Goal: Transaction & Acquisition: Book appointment/travel/reservation

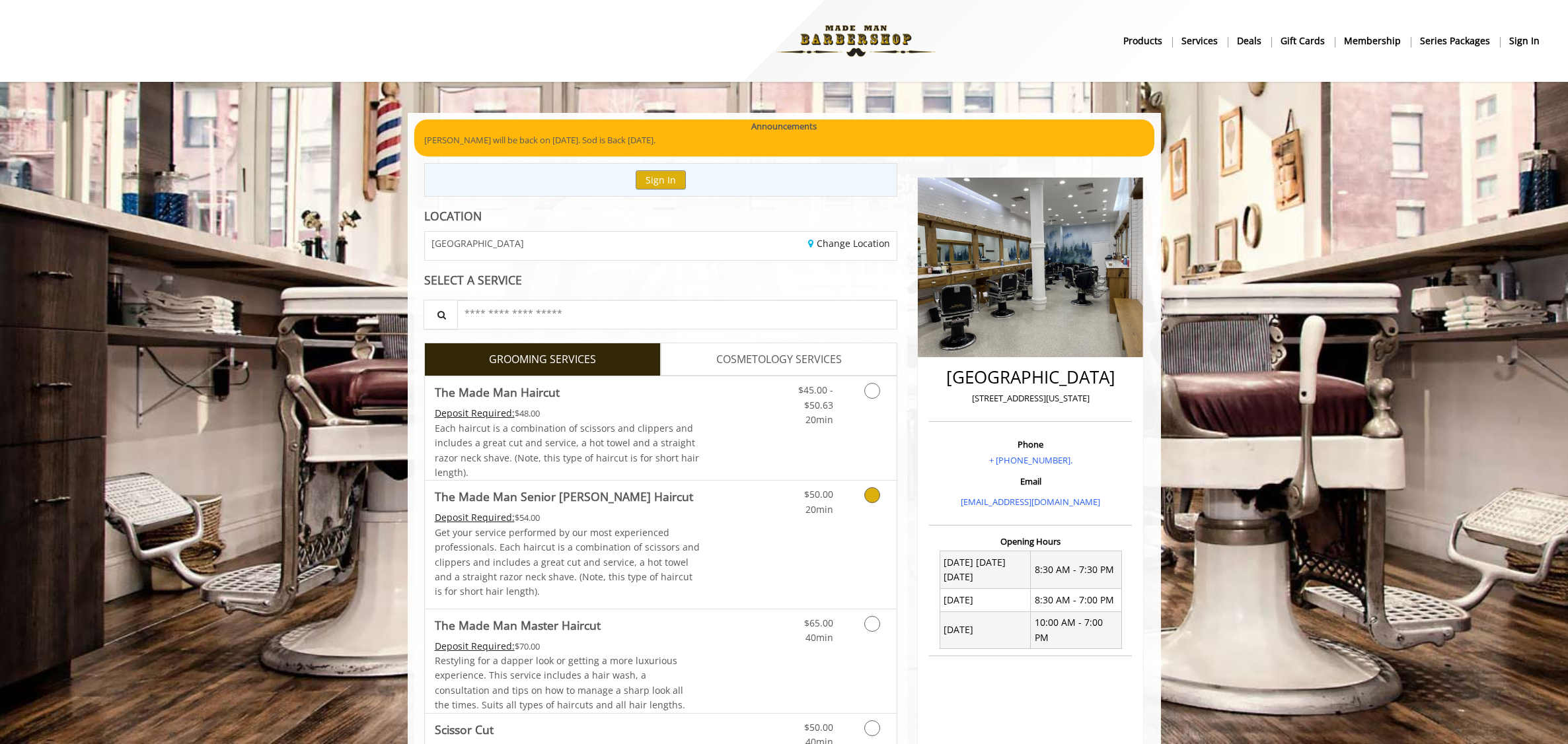
click at [592, 535] on p "Get your service performed by our most experienced professionals. Each haircut …" at bounding box center [567, 562] width 266 height 74
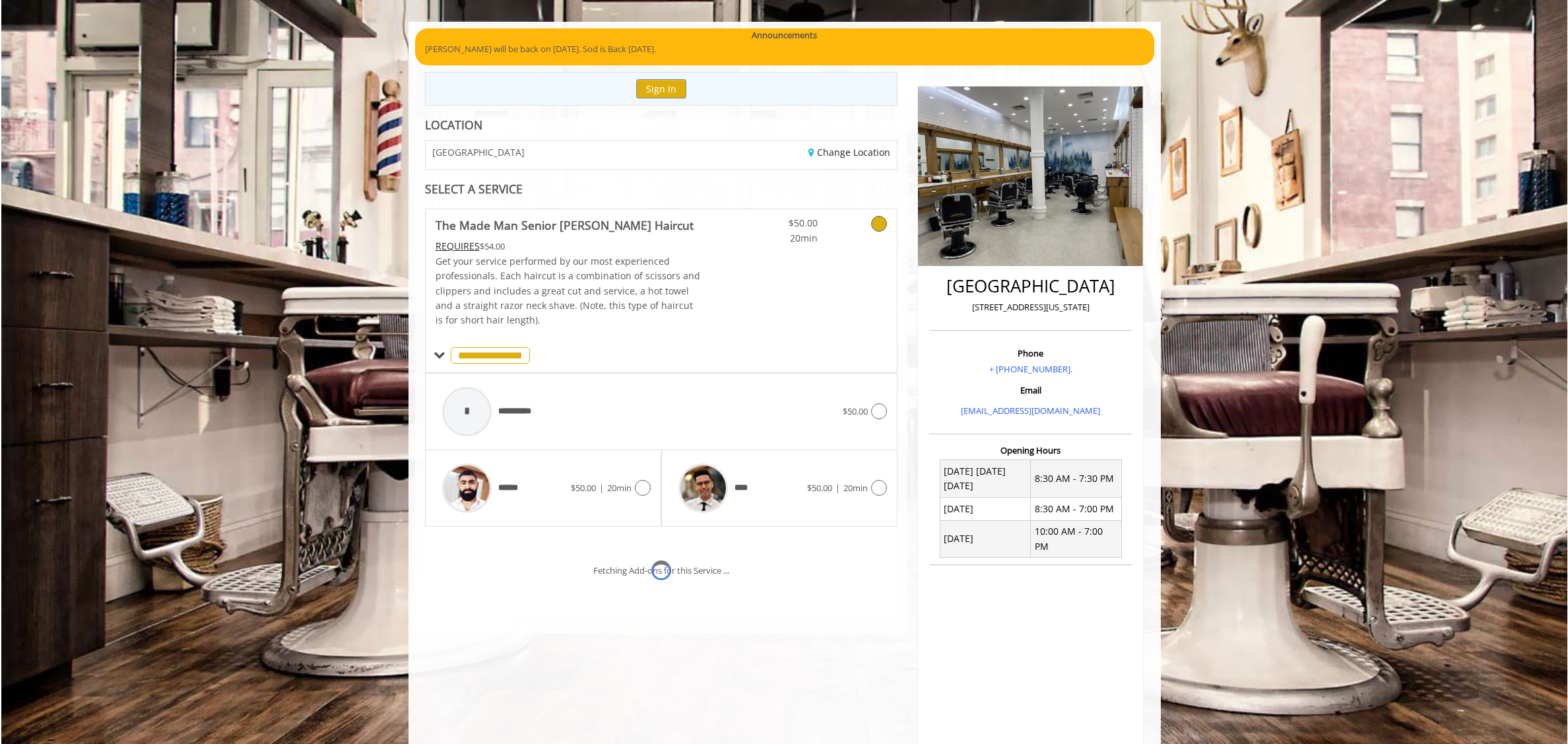
scroll to position [147, 0]
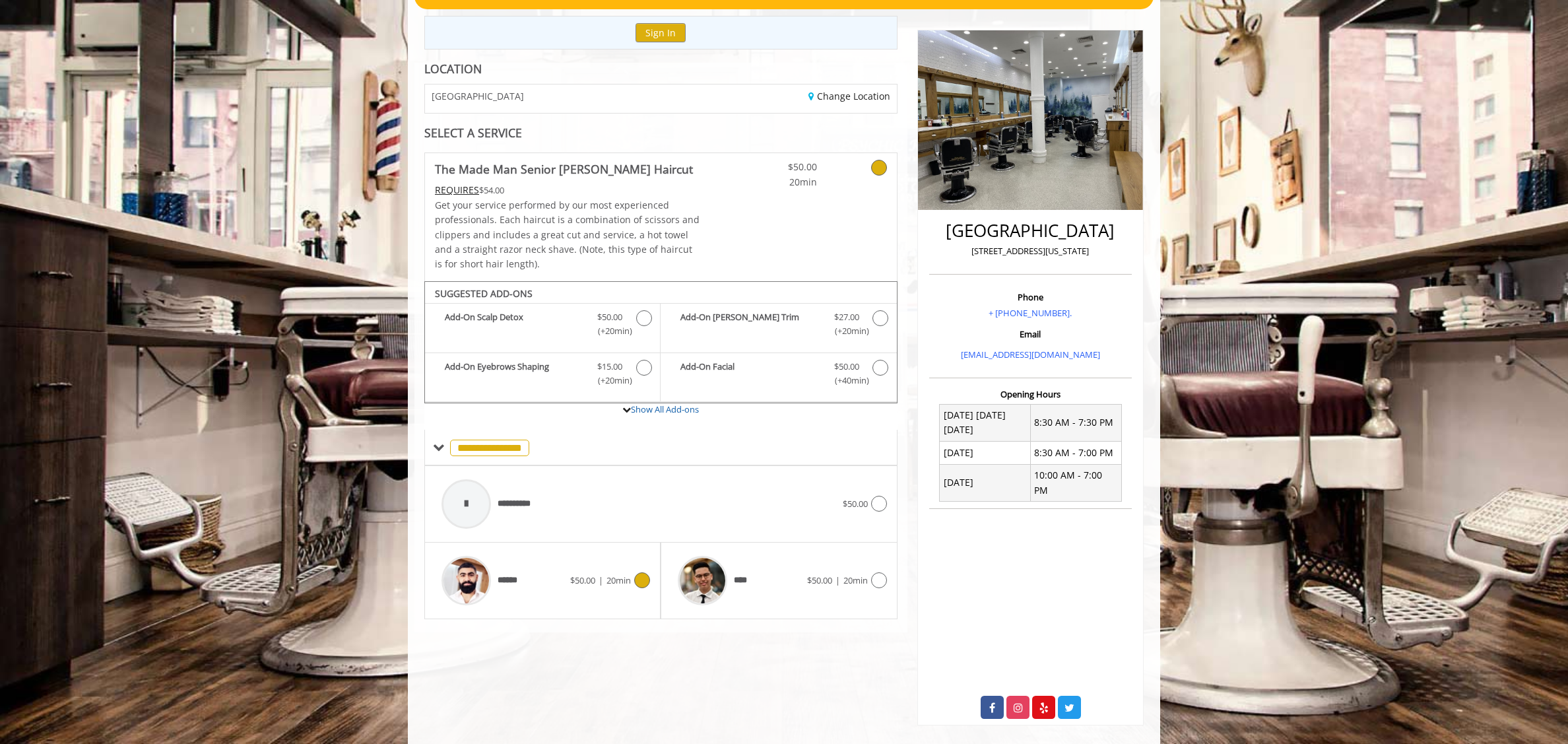
click at [566, 572] on div "******" at bounding box center [502, 581] width 135 height 62
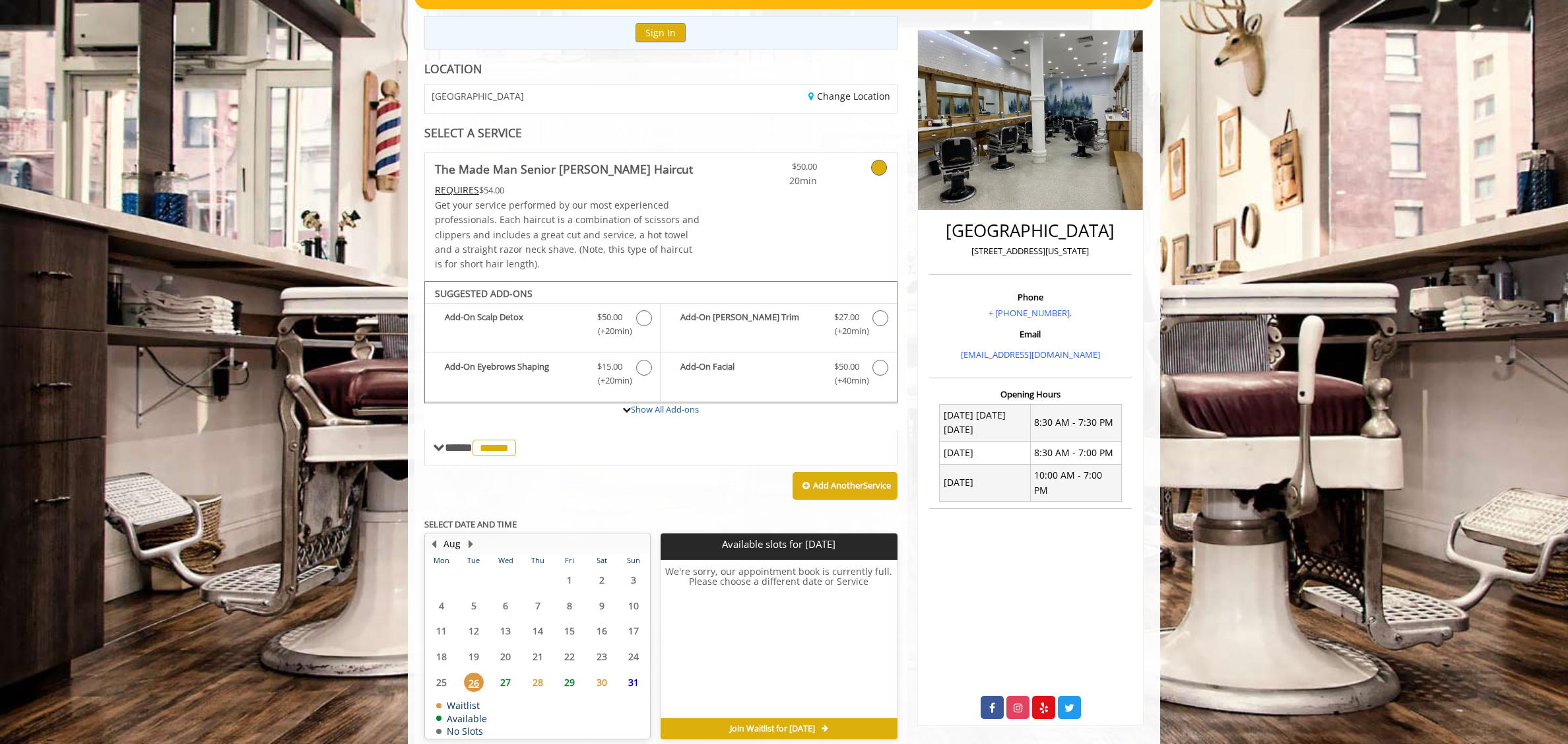
scroll to position [208, 0]
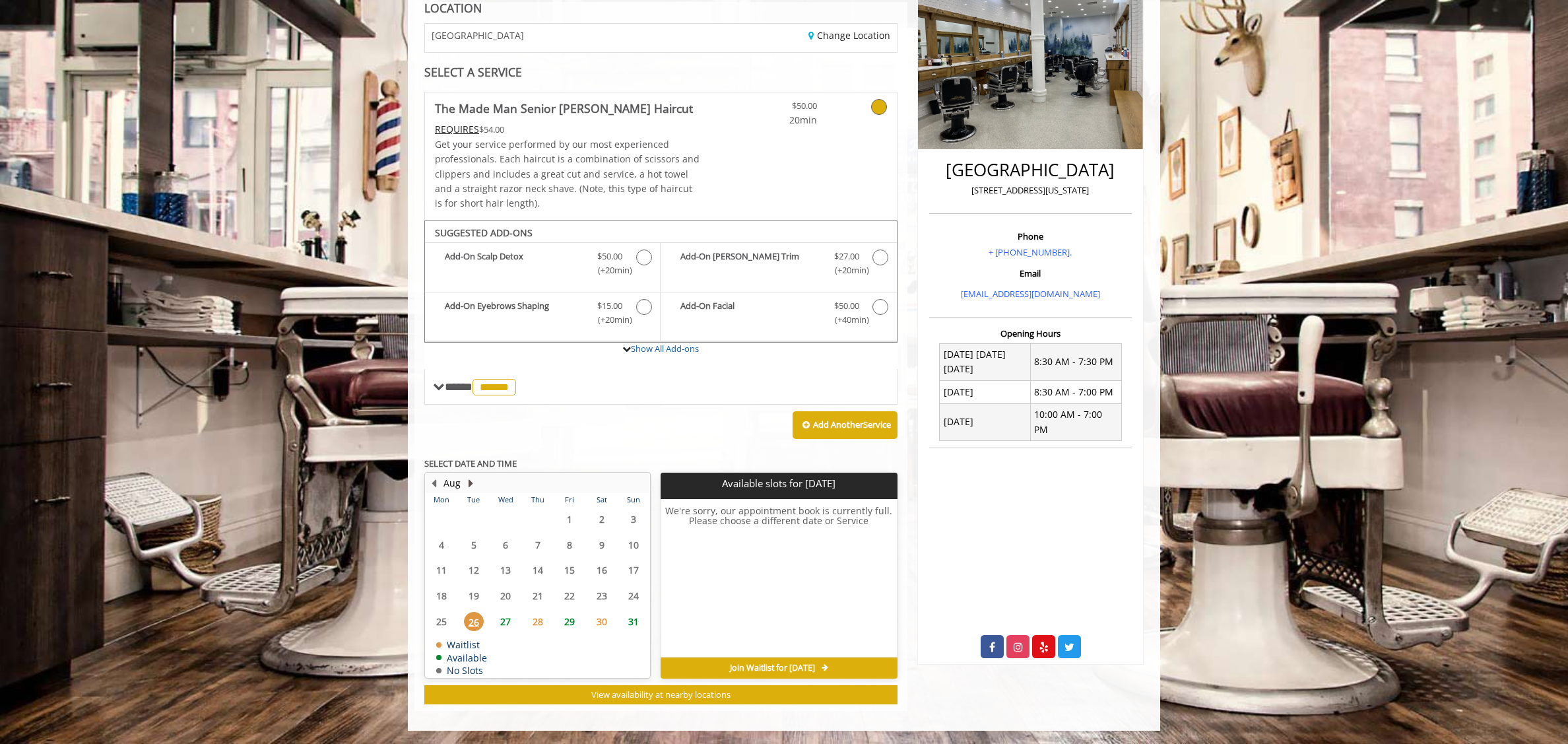
click at [471, 483] on button "Next Month" at bounding box center [471, 483] width 11 height 15
click at [539, 547] on span "11" at bounding box center [538, 545] width 20 height 19
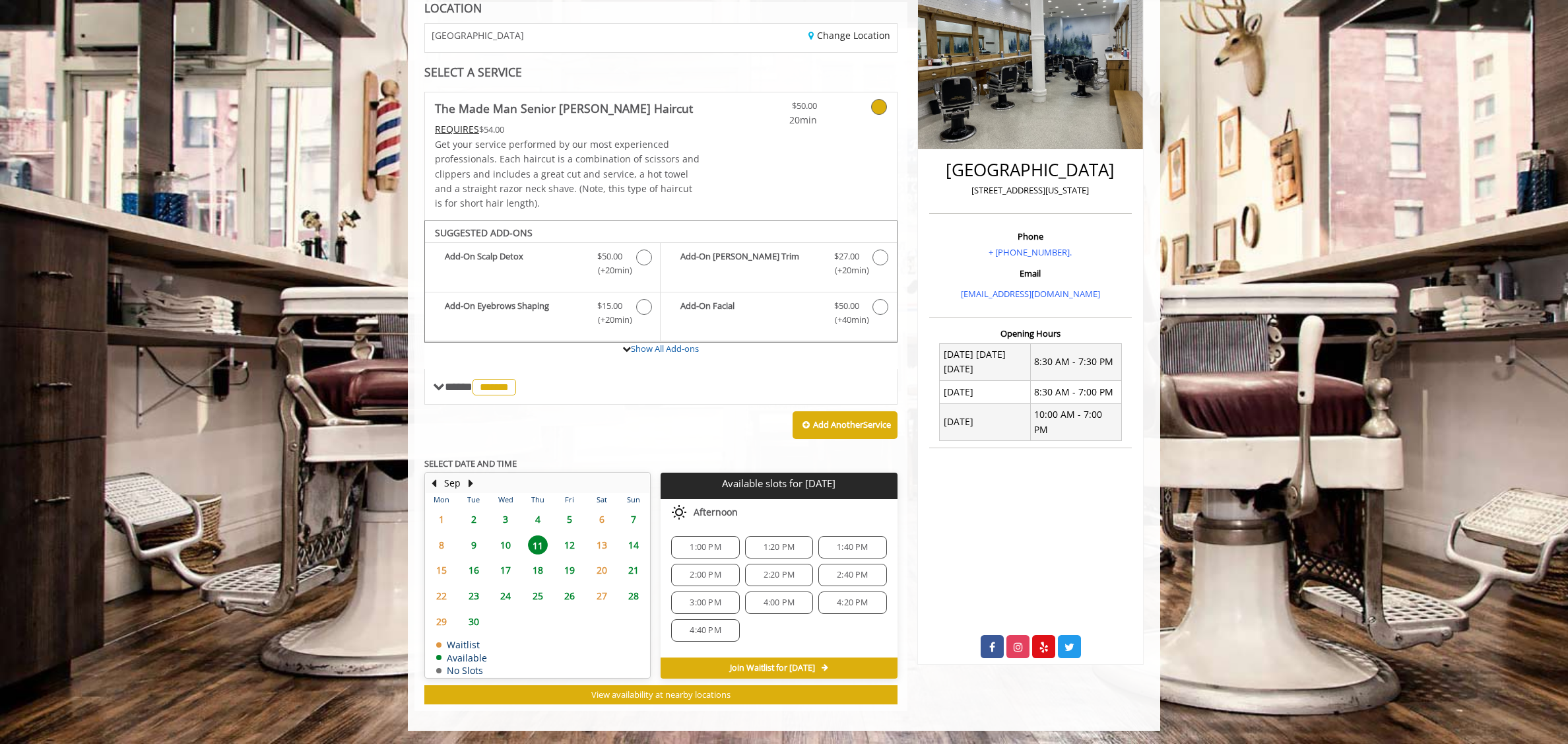
click at [477, 570] on span "16" at bounding box center [474, 569] width 20 height 19
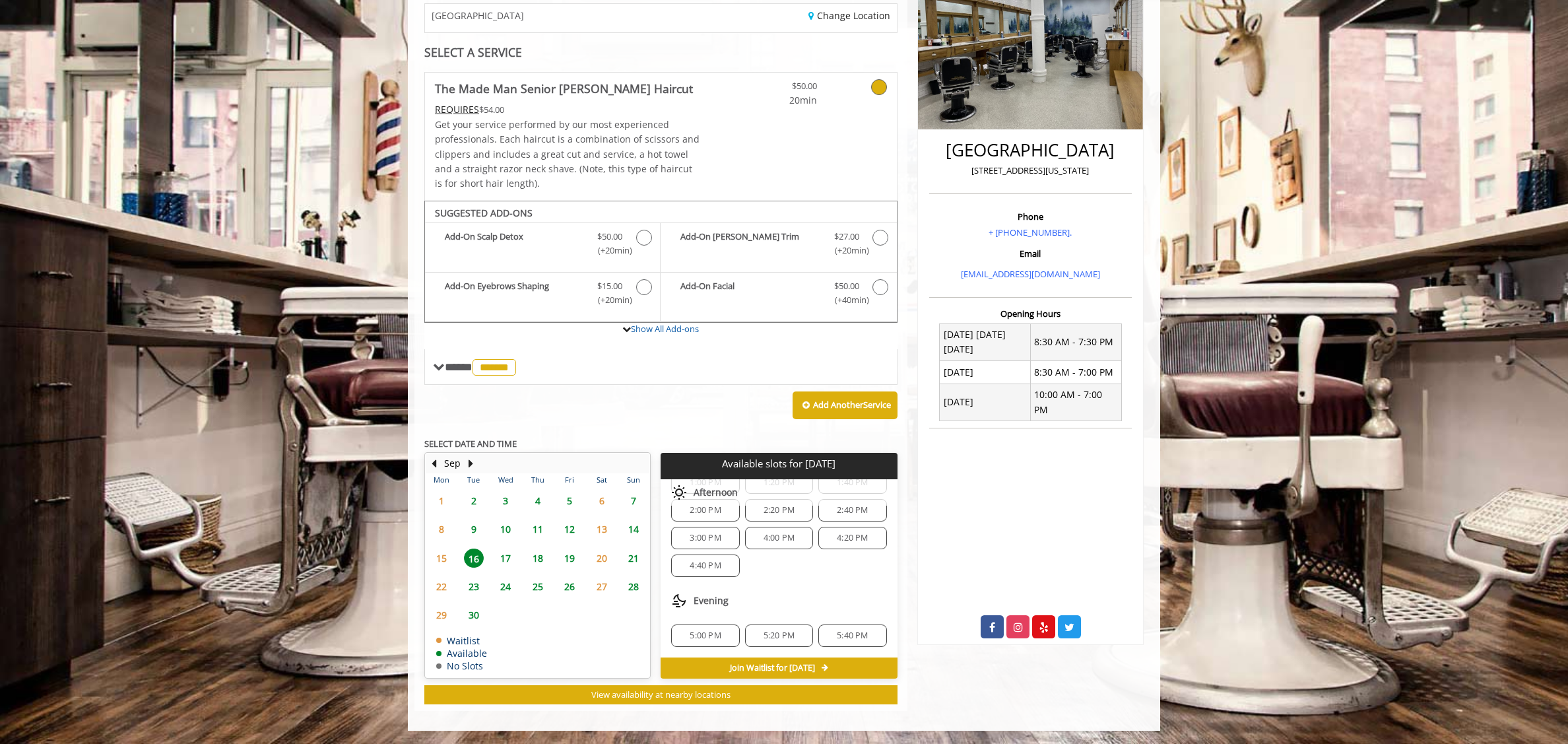
scroll to position [0, 0]
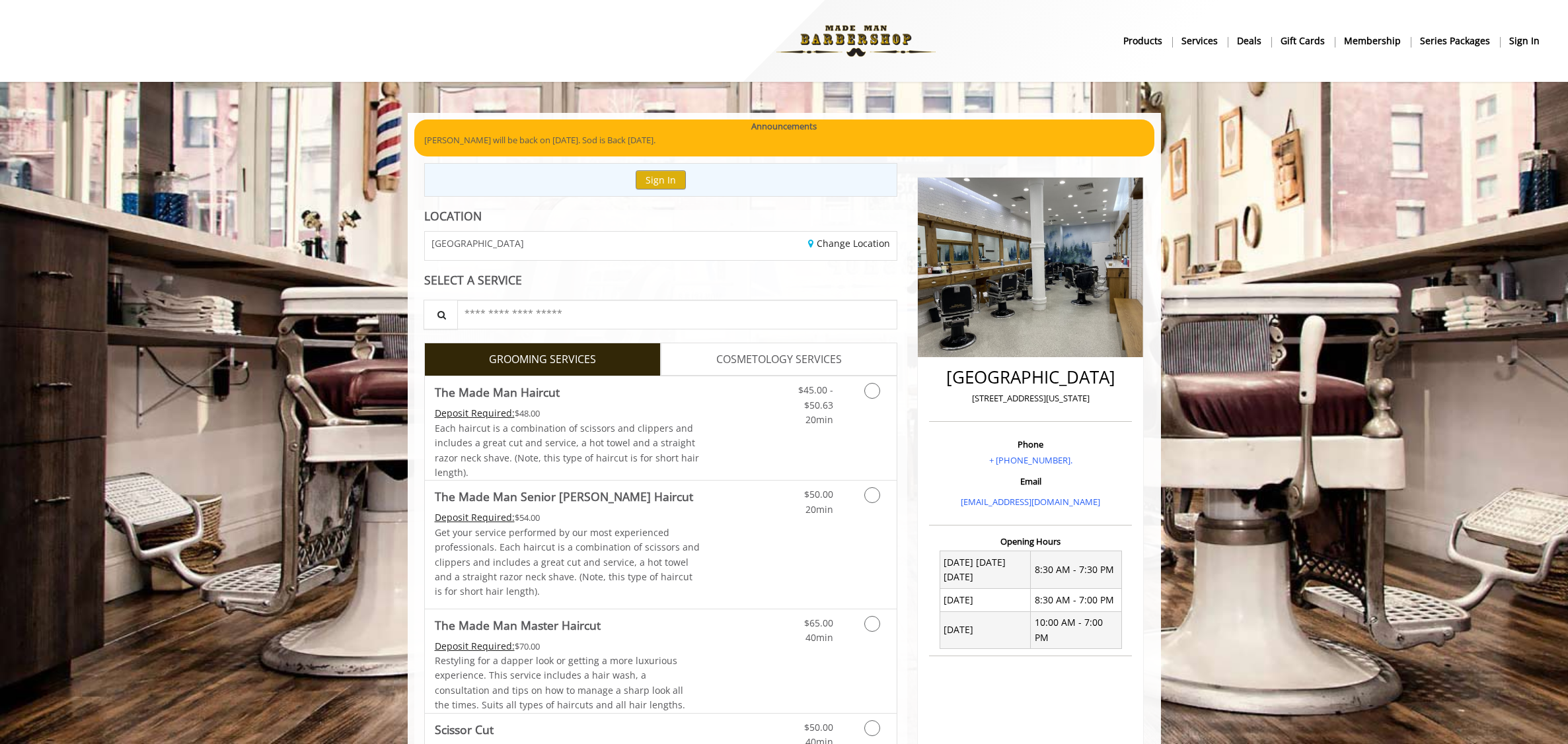
scroll to position [25, 0]
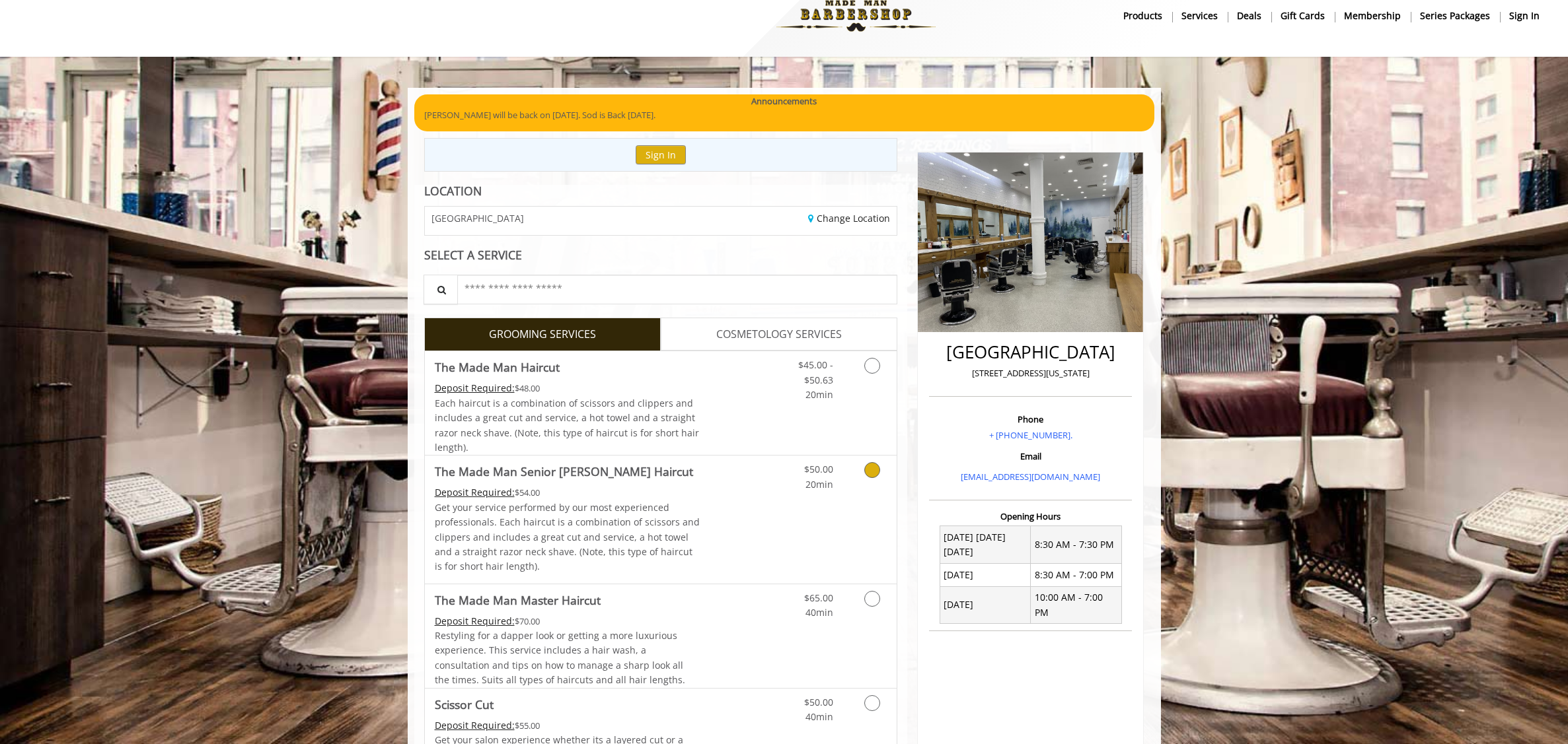
click at [675, 493] on div "Deposit Required: $54.00" at bounding box center [567, 492] width 266 height 15
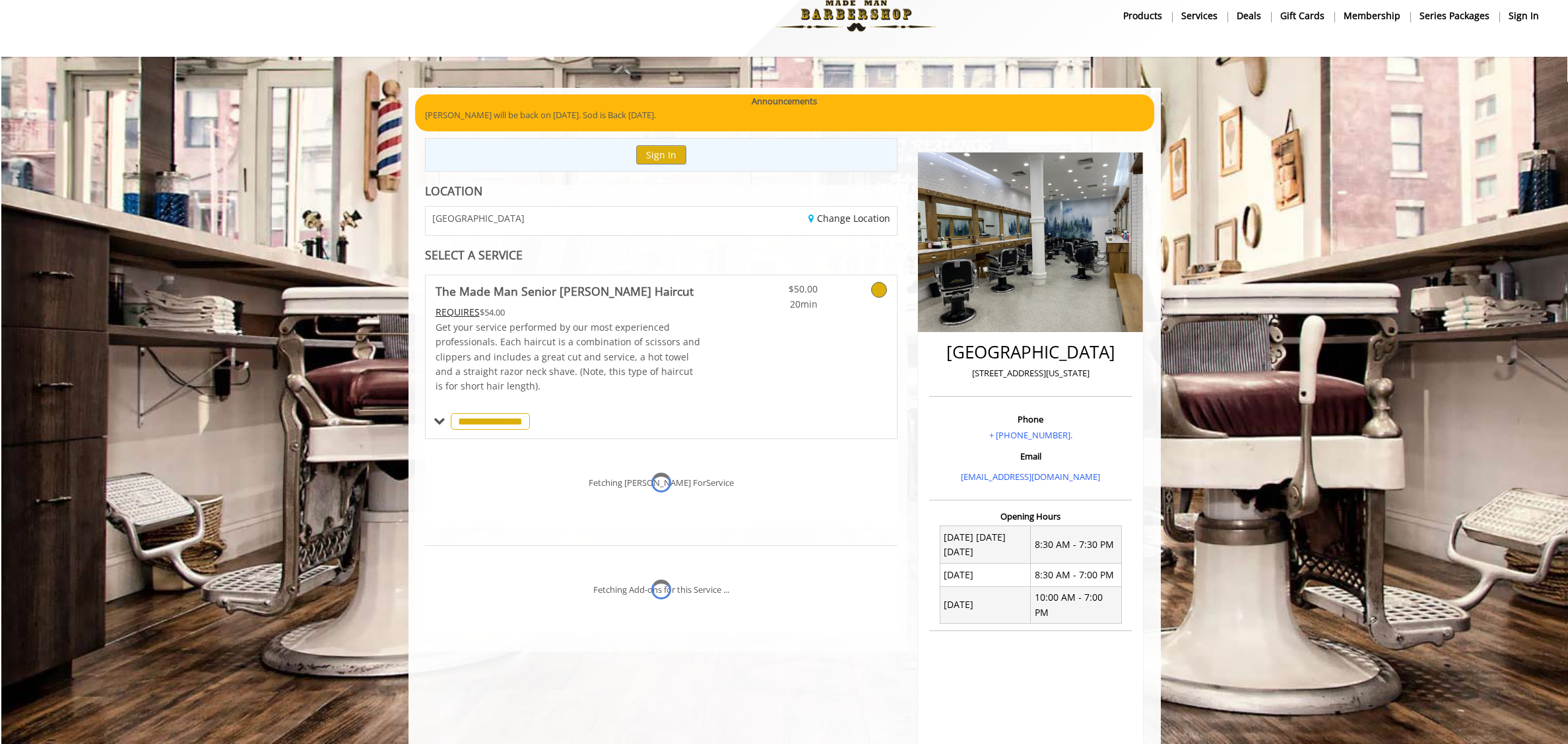
scroll to position [147, 0]
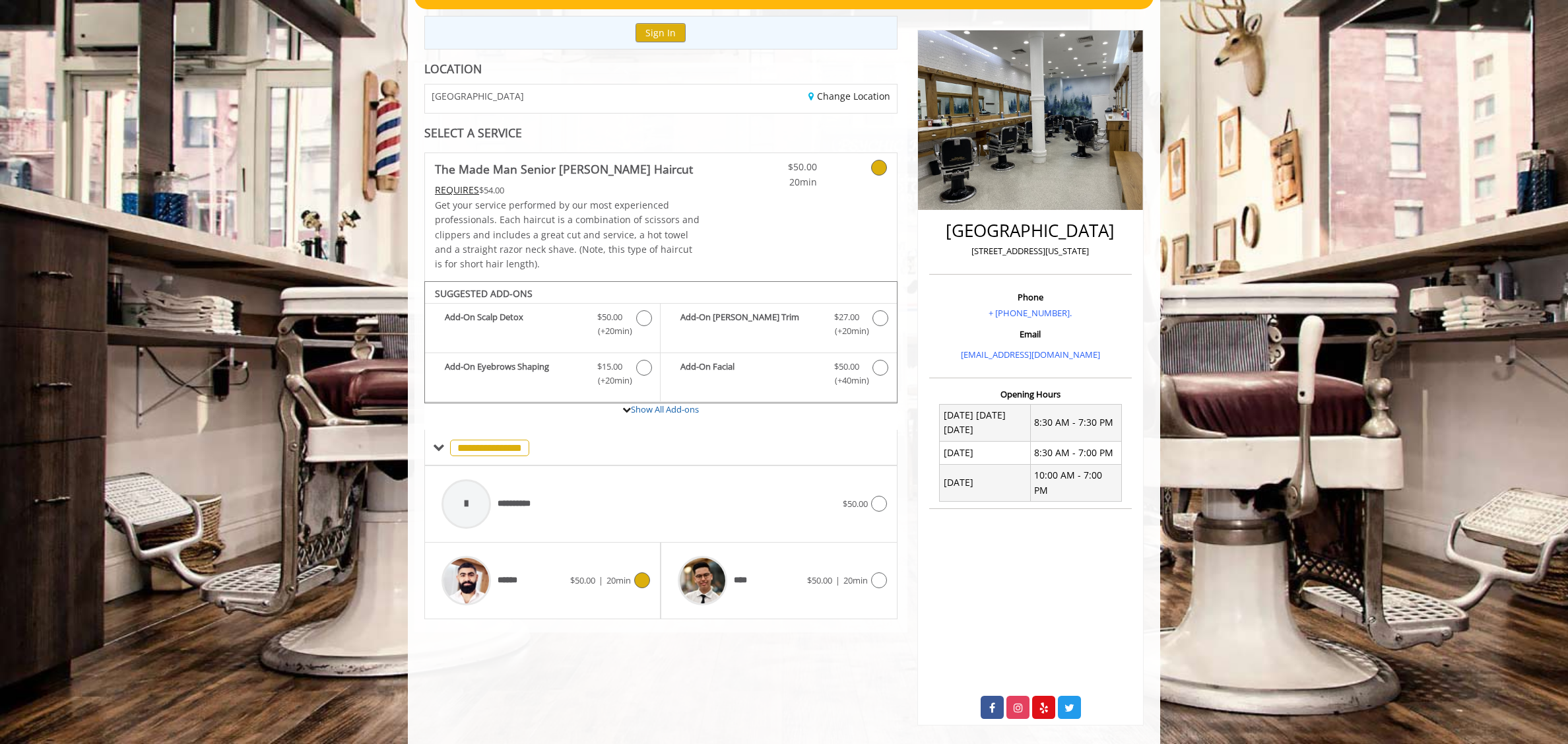
click at [641, 575] on icon at bounding box center [642, 580] width 16 height 16
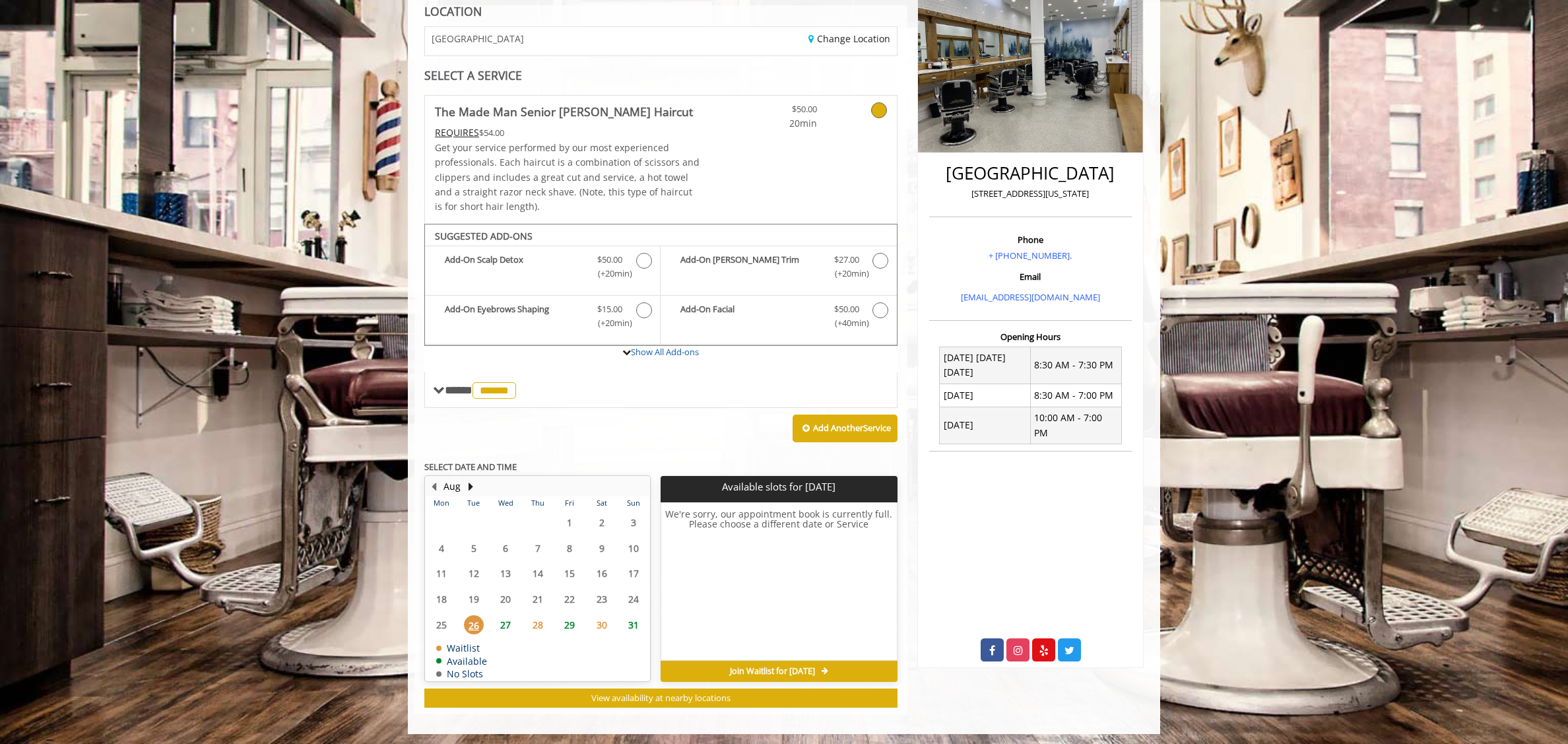
scroll to position [208, 0]
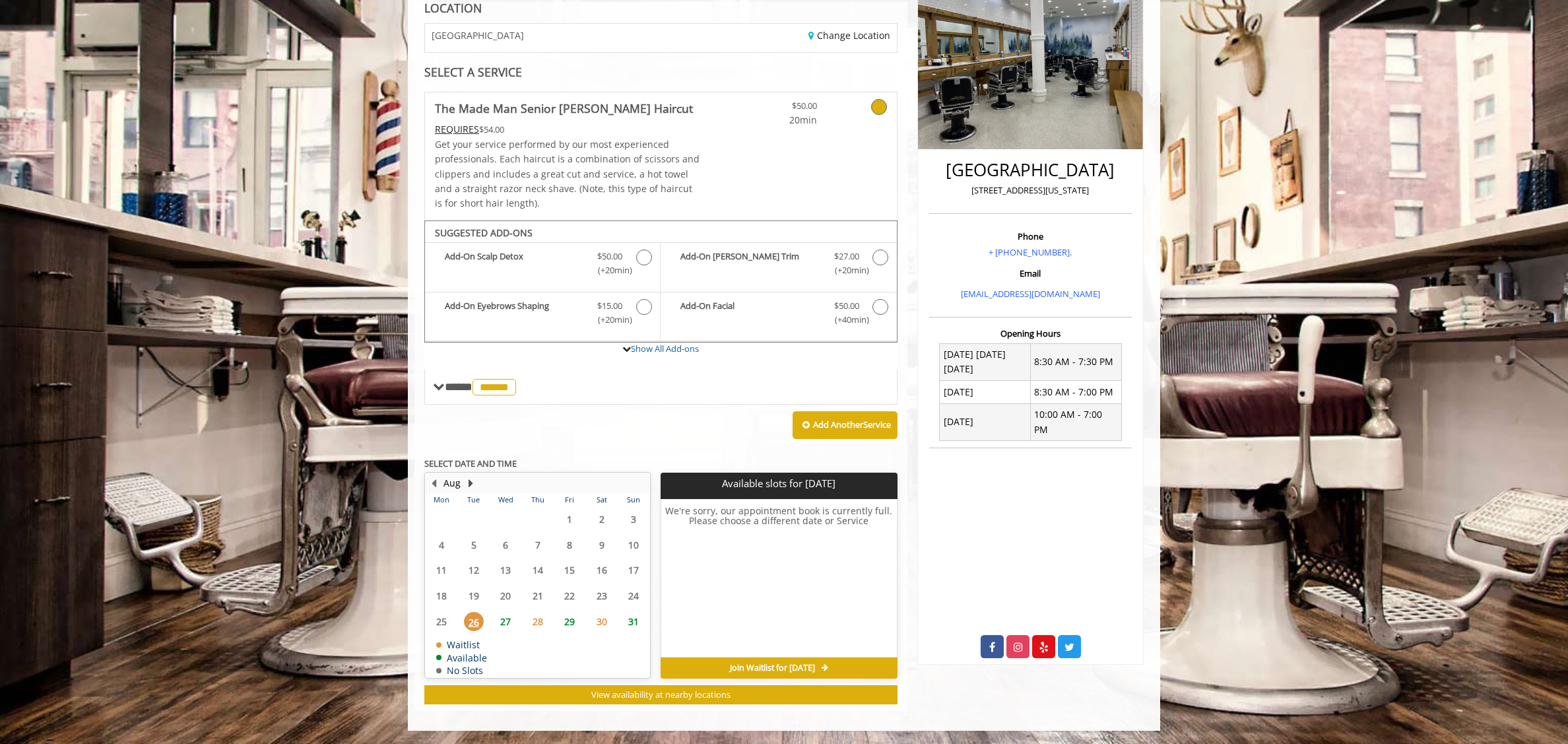
click at [467, 485] on button "Next Month" at bounding box center [471, 483] width 11 height 15
click at [539, 571] on span "18" at bounding box center [538, 569] width 20 height 19
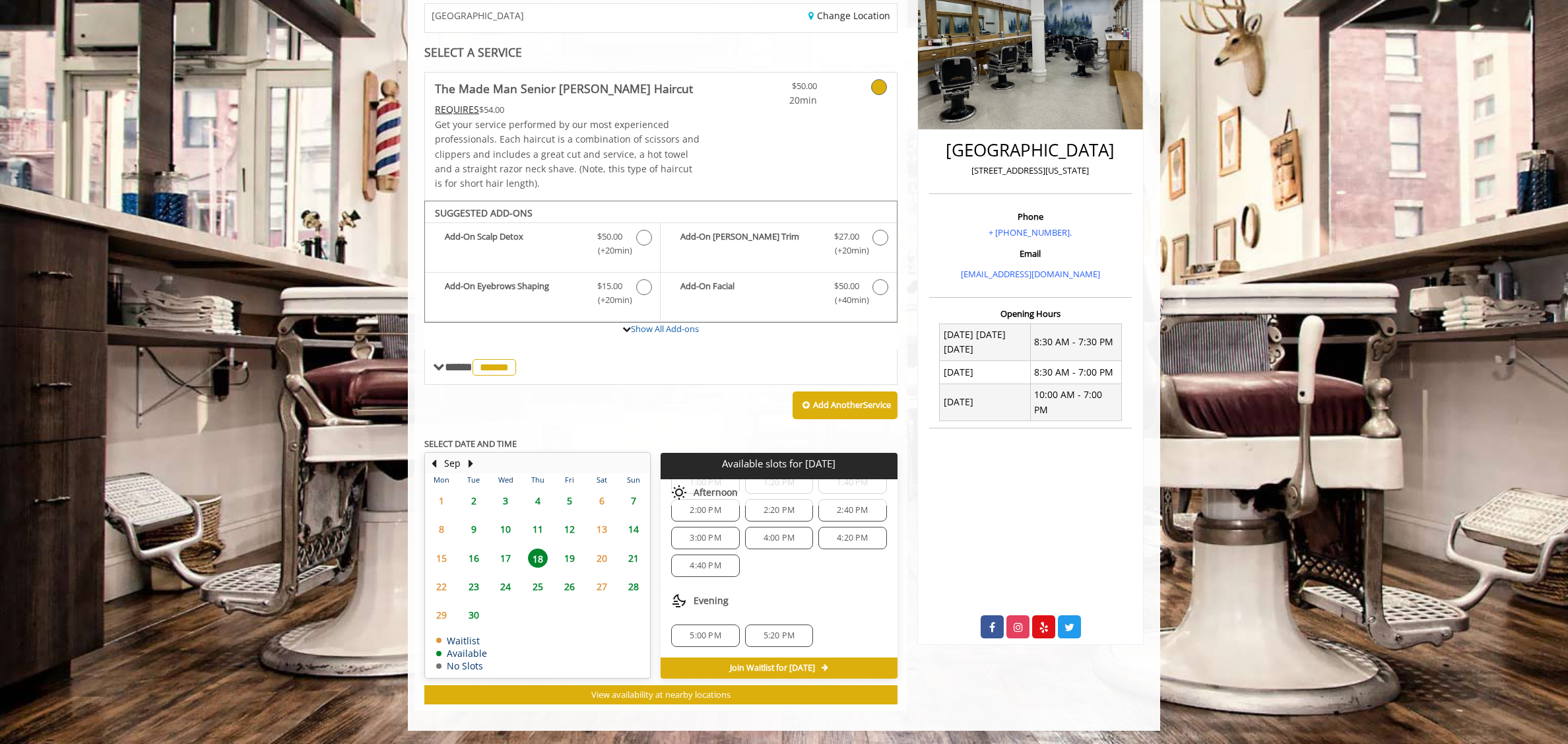
scroll to position [44, 0]
click at [643, 288] on icon "The Made Man Senior Barber Haircut Add-onS" at bounding box center [644, 287] width 16 height 16
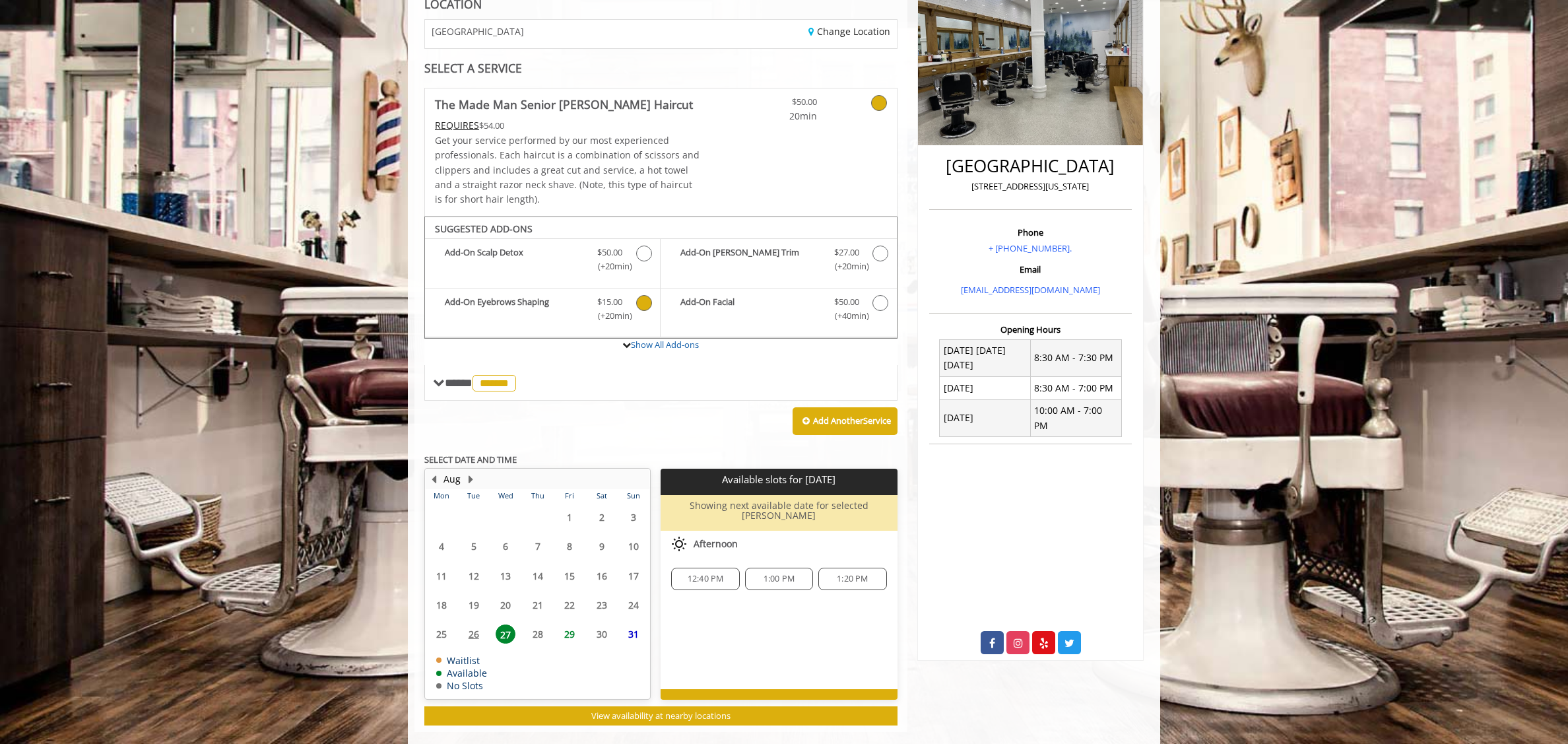
scroll to position [222, 0]
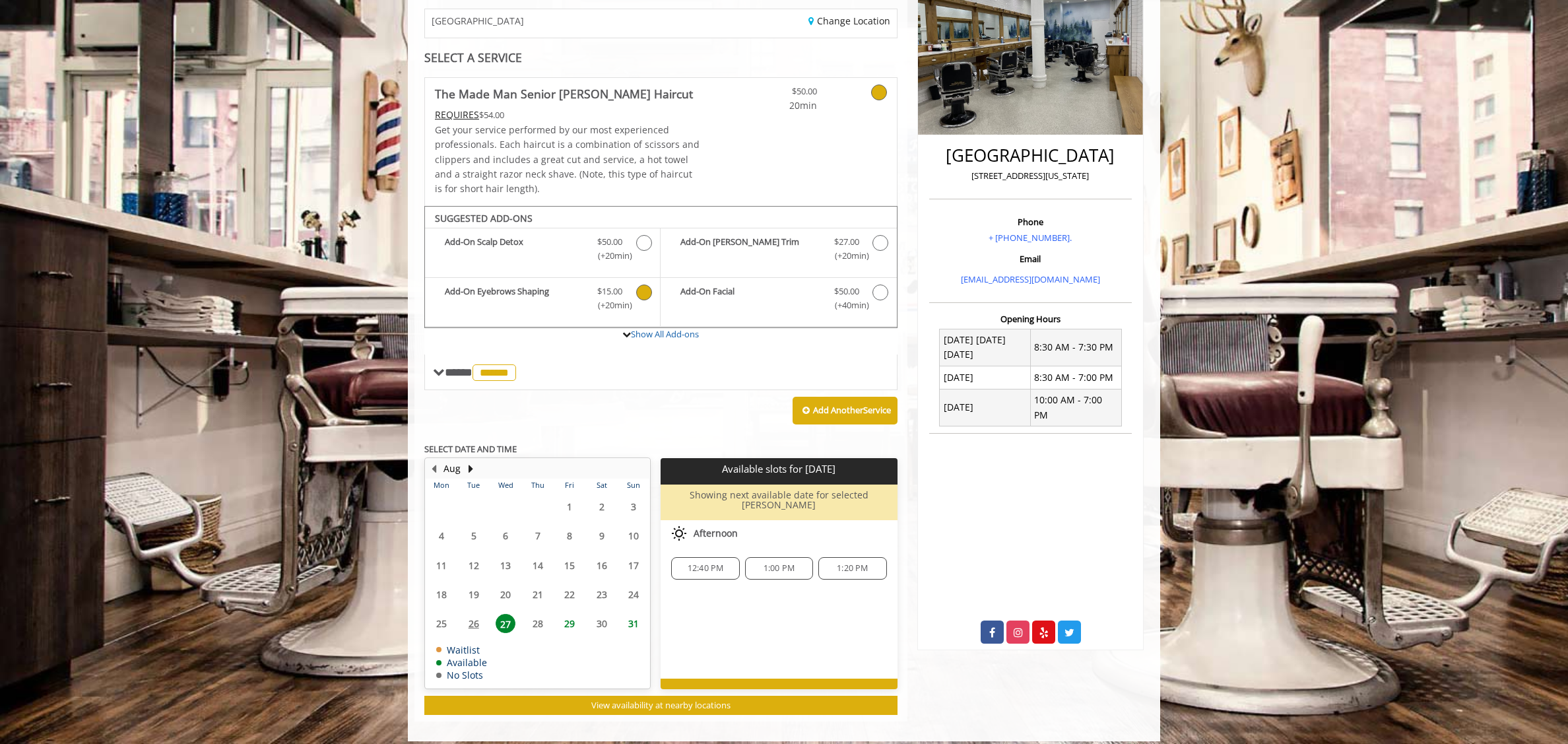
click at [505, 619] on span "27" at bounding box center [506, 624] width 20 height 19
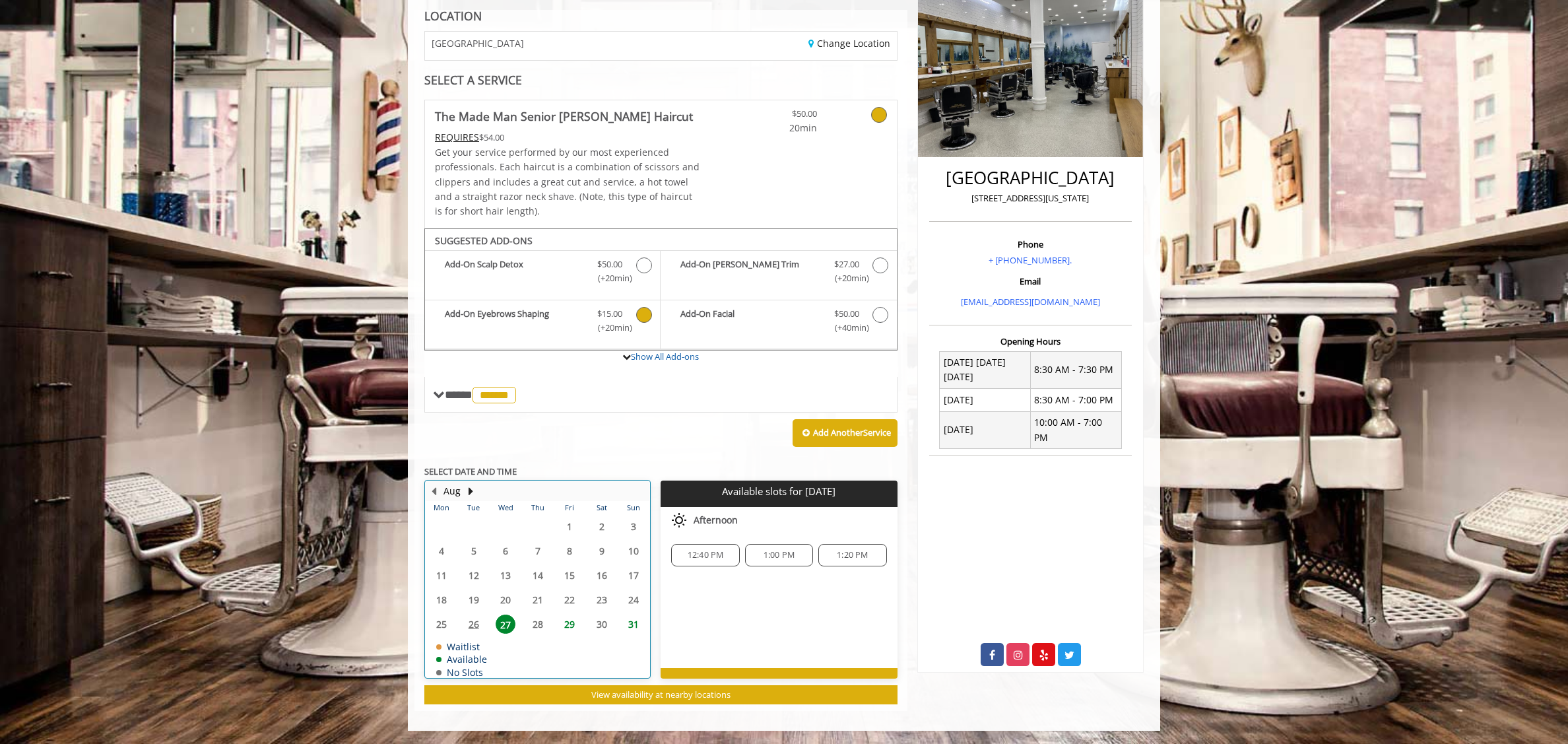
click at [533, 626] on table "Mon Tue Wed Thu Fri Sat Sun 28 29 30 31 1 2 3 4 5 6 7 8 9 10 11 12 13 14 15 16 …" at bounding box center [538, 590] width 224 height 176
click at [542, 619] on table "Mon Tue Wed Thu Fri Sat Sun 28 29 30 31 1 2 3 4 5 6 7 8 9 10 11 12 13 14 15 16 …" at bounding box center [538, 590] width 224 height 176
click at [471, 494] on button "Next Month" at bounding box center [471, 491] width 11 height 15
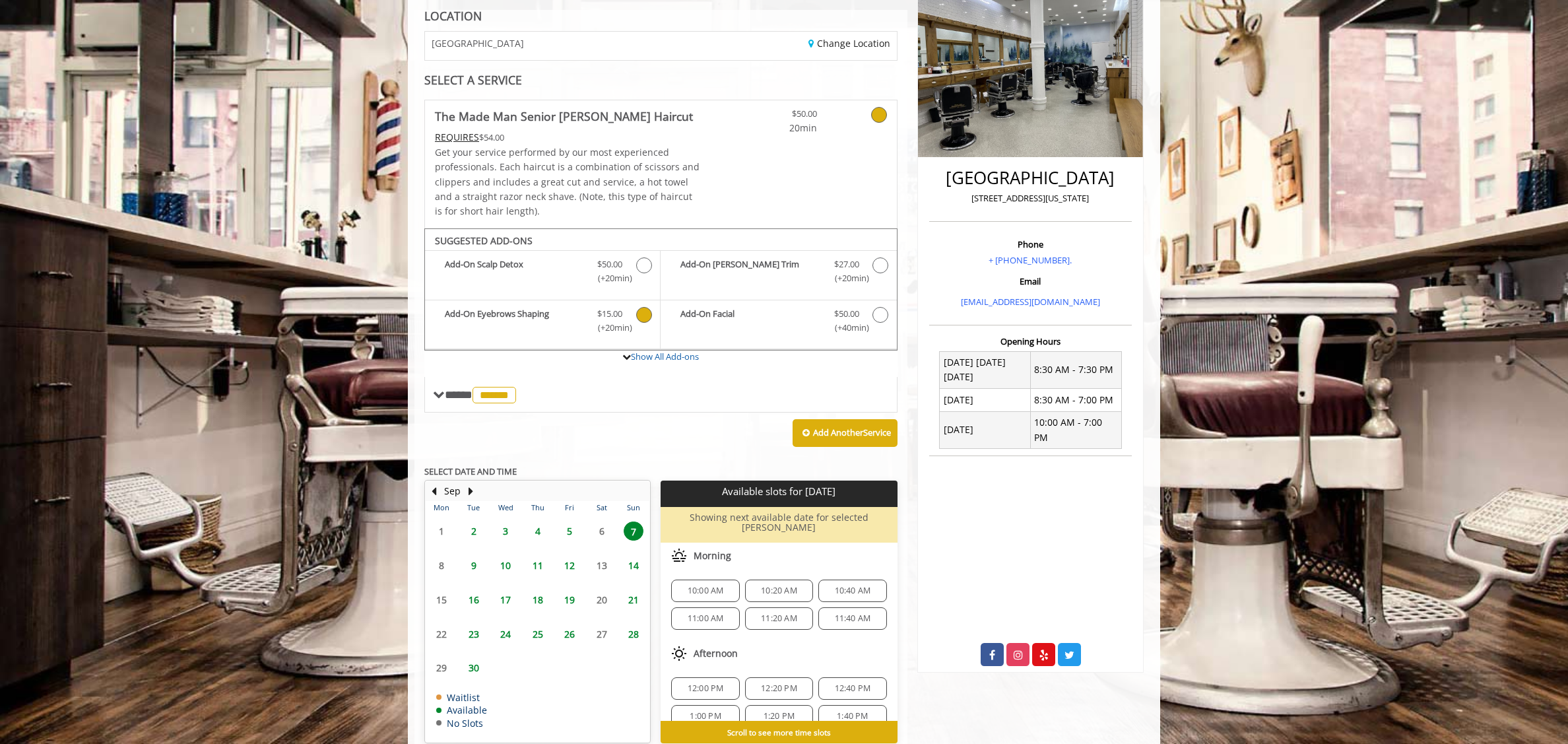
scroll to position [255, 0]
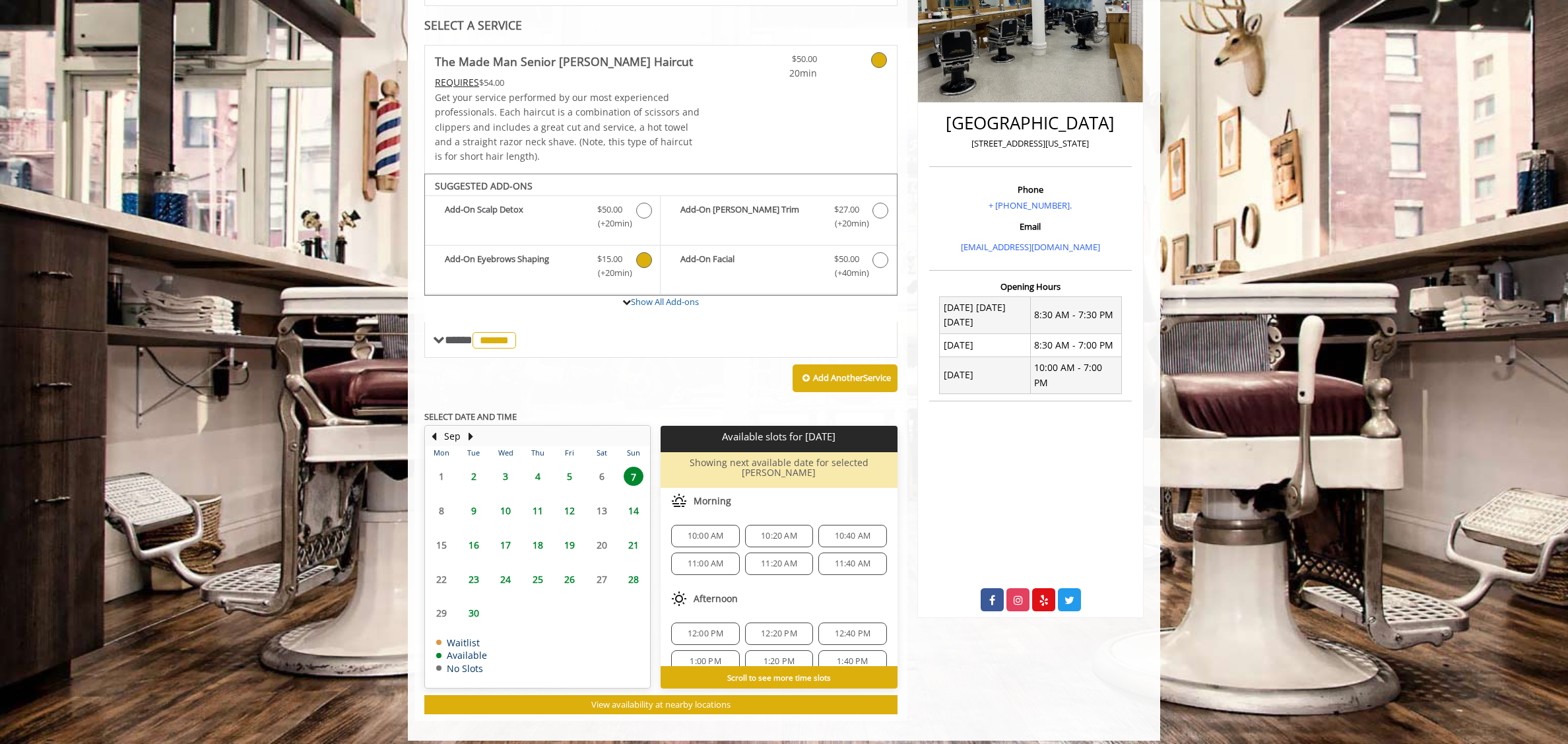
click at [536, 539] on span "18" at bounding box center [538, 545] width 20 height 19
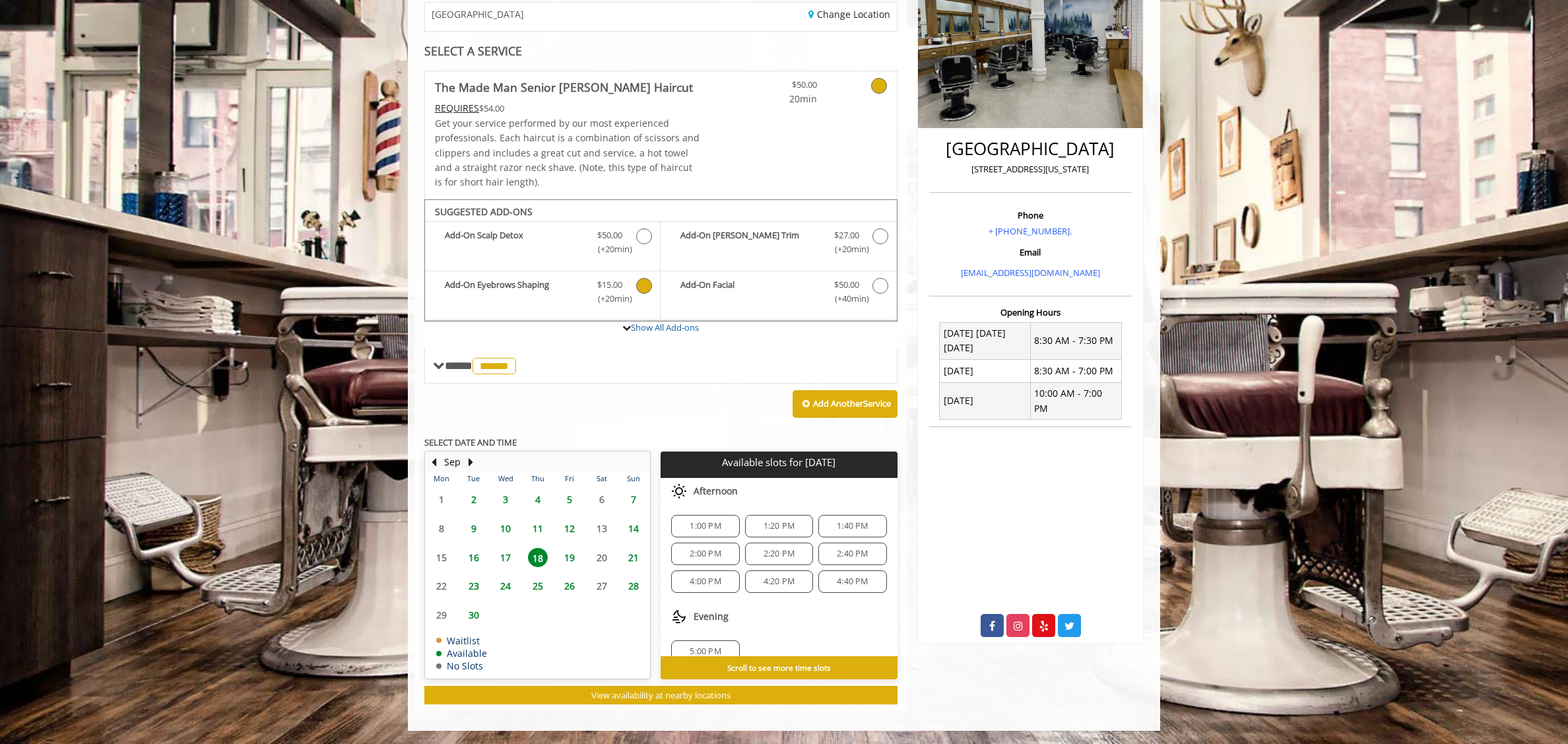
scroll to position [17, 0]
click at [837, 562] on span "4:40 PM" at bounding box center [853, 565] width 31 height 11
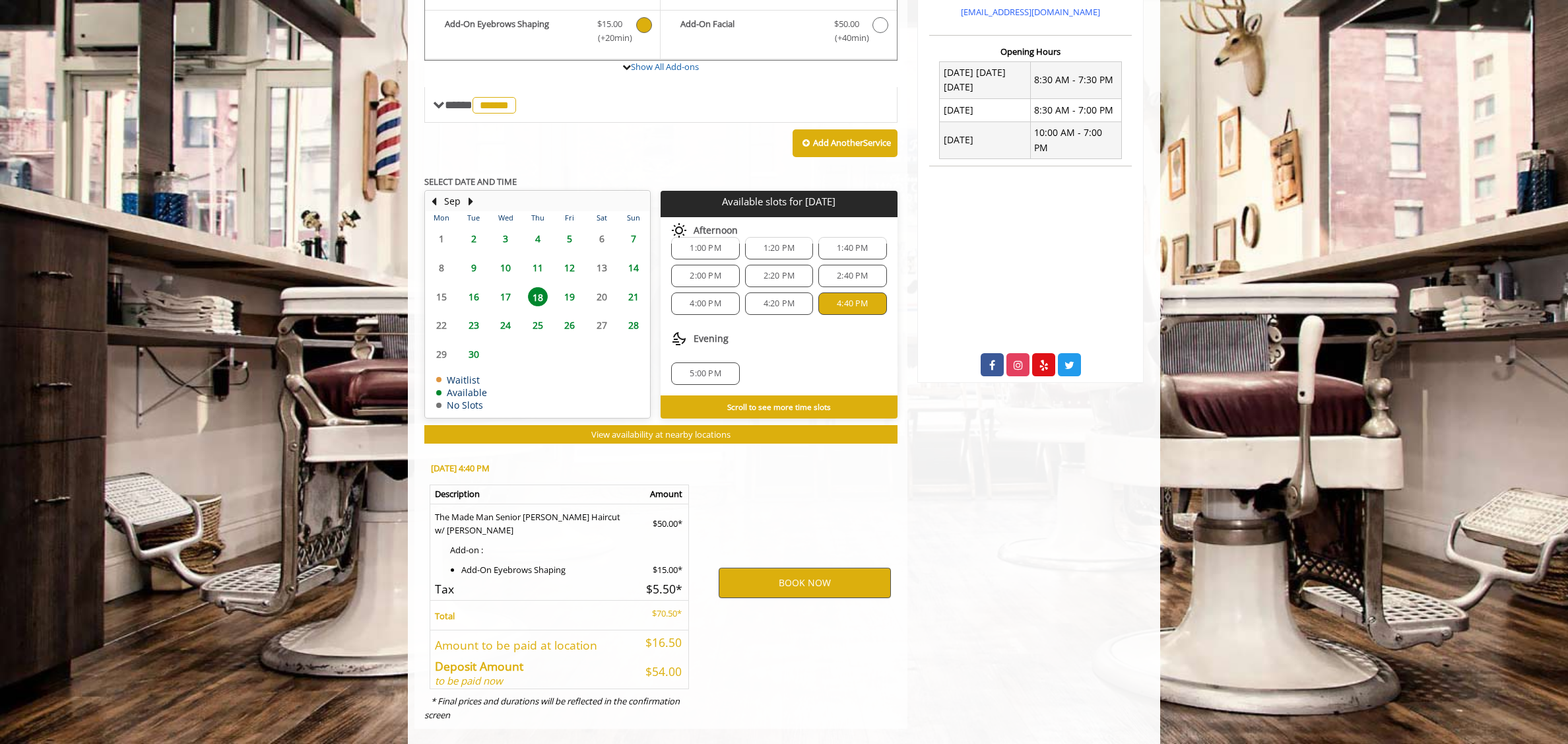
scroll to position [508, 0]
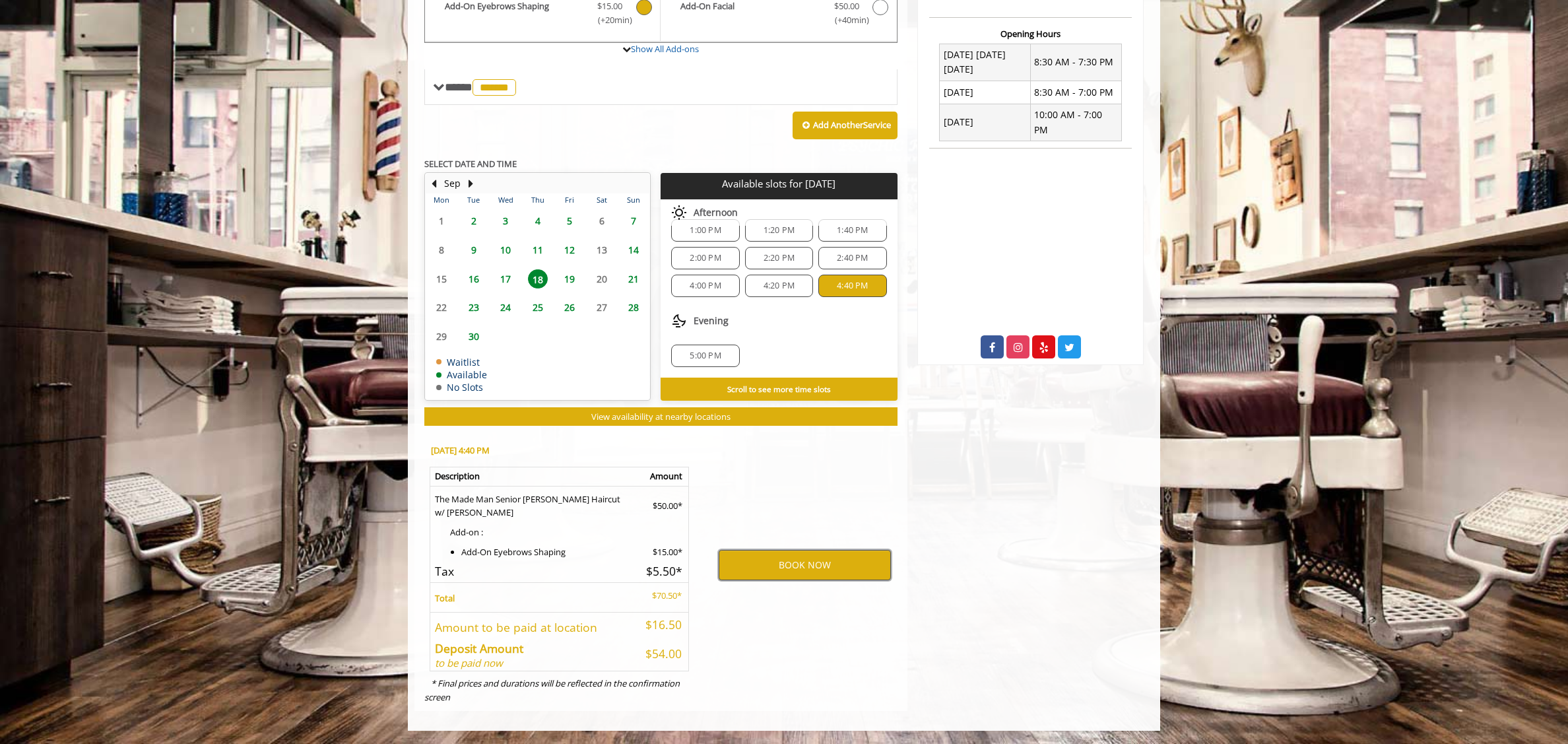
click at [798, 560] on button "BOOK NOW" at bounding box center [805, 565] width 173 height 30
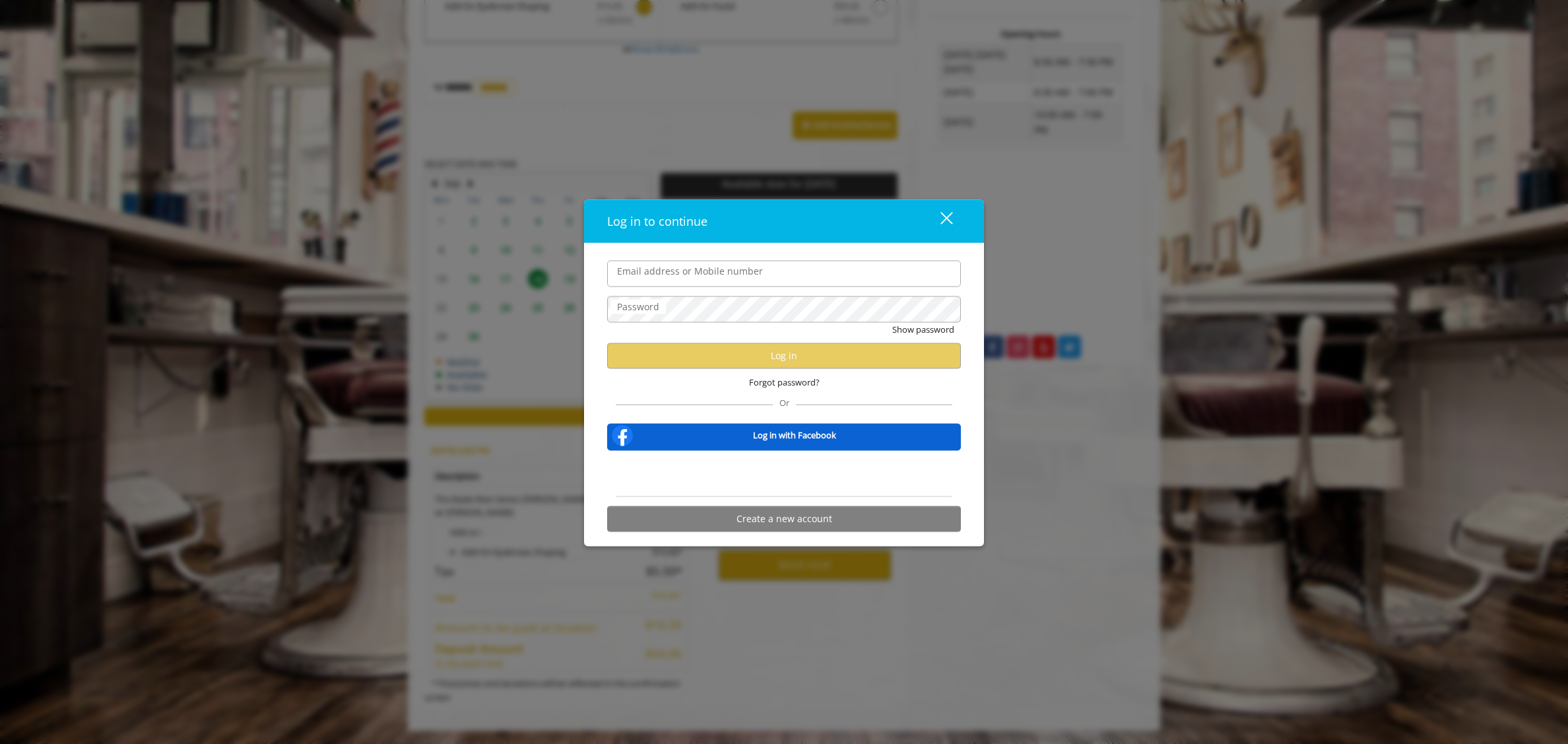
click at [719, 271] on input "Email address or Mobile number" at bounding box center [784, 273] width 353 height 27
type input "**********"
click at [892, 322] on button "Show password" at bounding box center [924, 329] width 62 height 14
click at [721, 356] on button "Log in" at bounding box center [784, 355] width 353 height 26
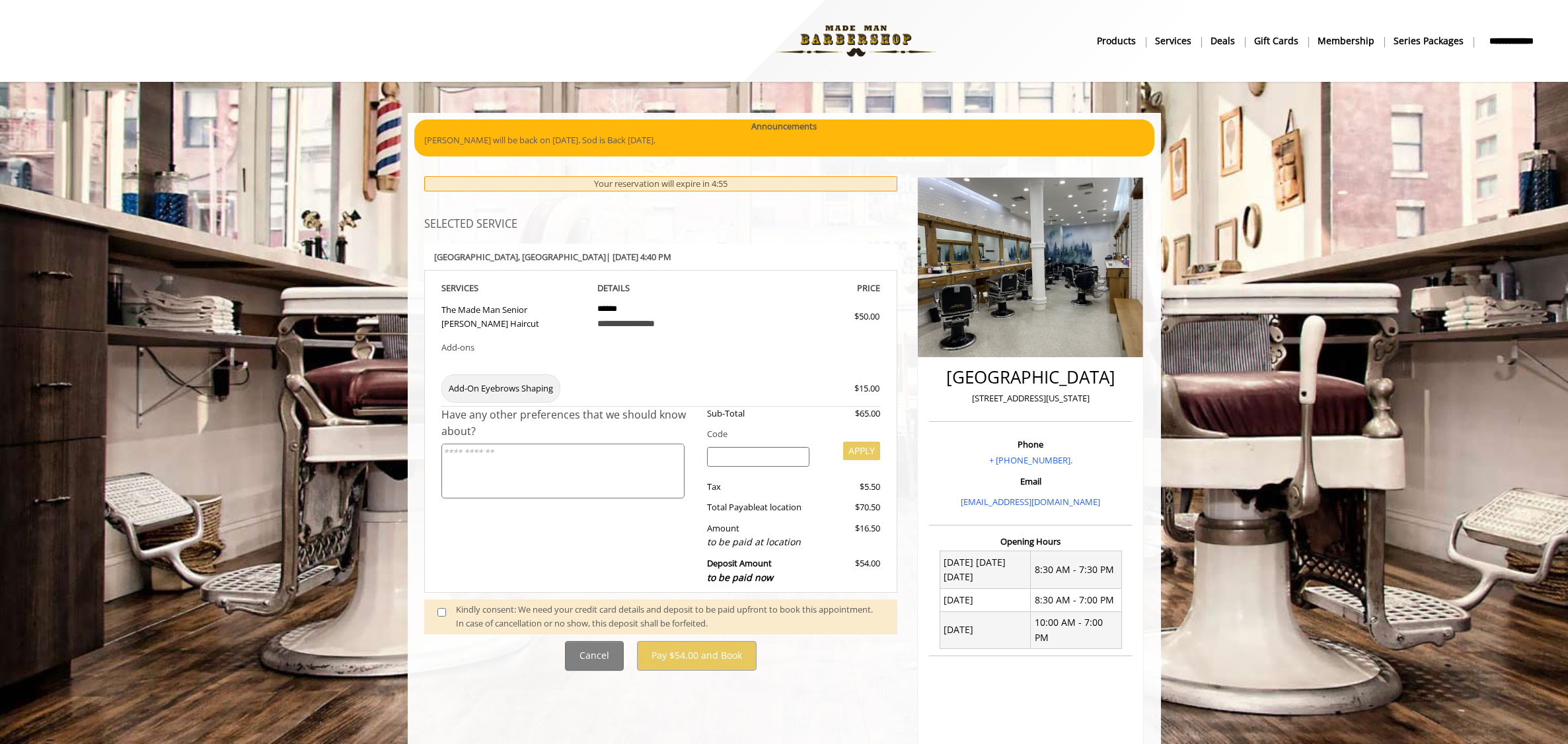
click at [579, 474] on textarea at bounding box center [562, 471] width 244 height 55
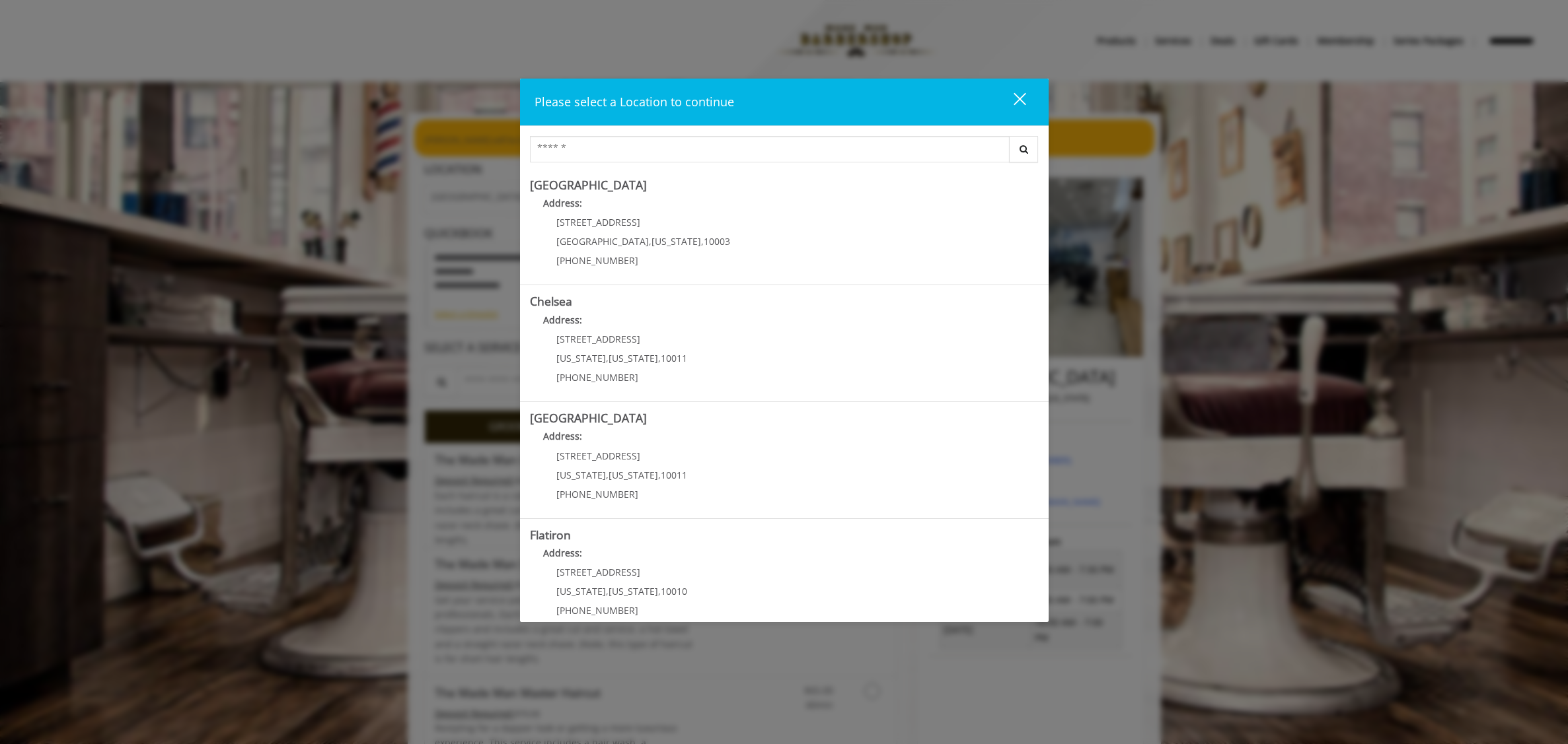
click at [1019, 100] on div "close dialog" at bounding box center [1019, 99] width 13 height 13
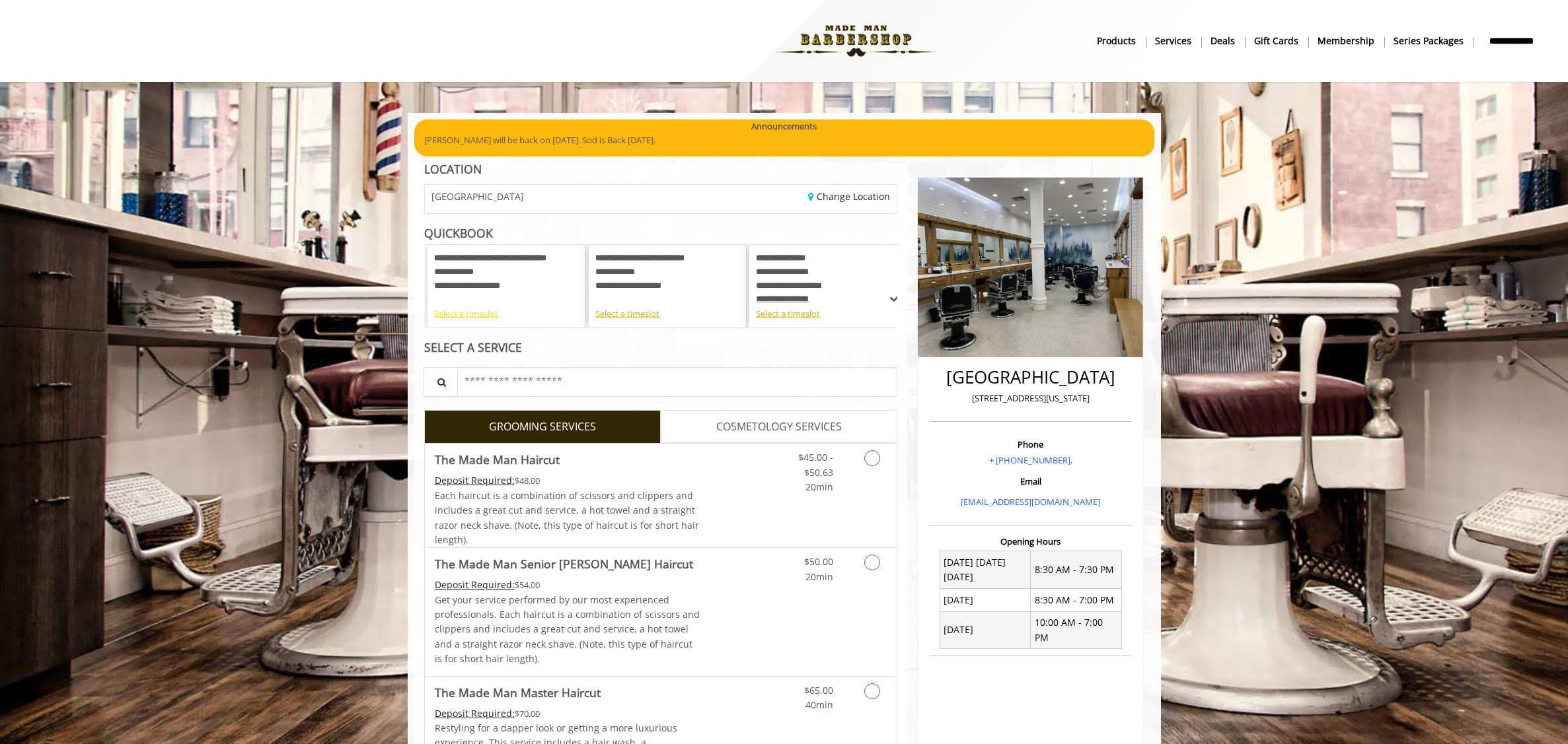
click at [490, 316] on div "Select a timeslot" at bounding box center [506, 313] width 144 height 14
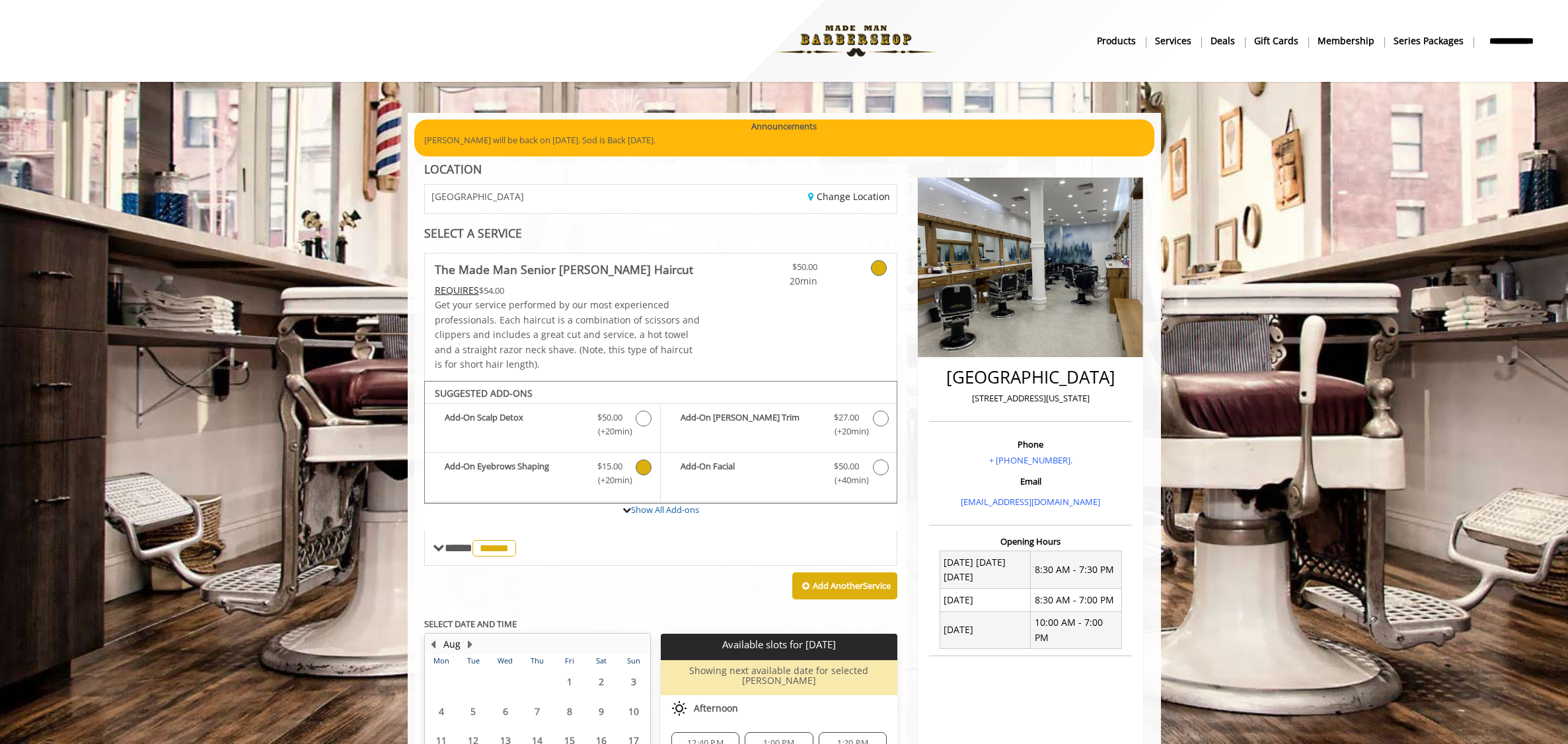
scroll to position [150, 0]
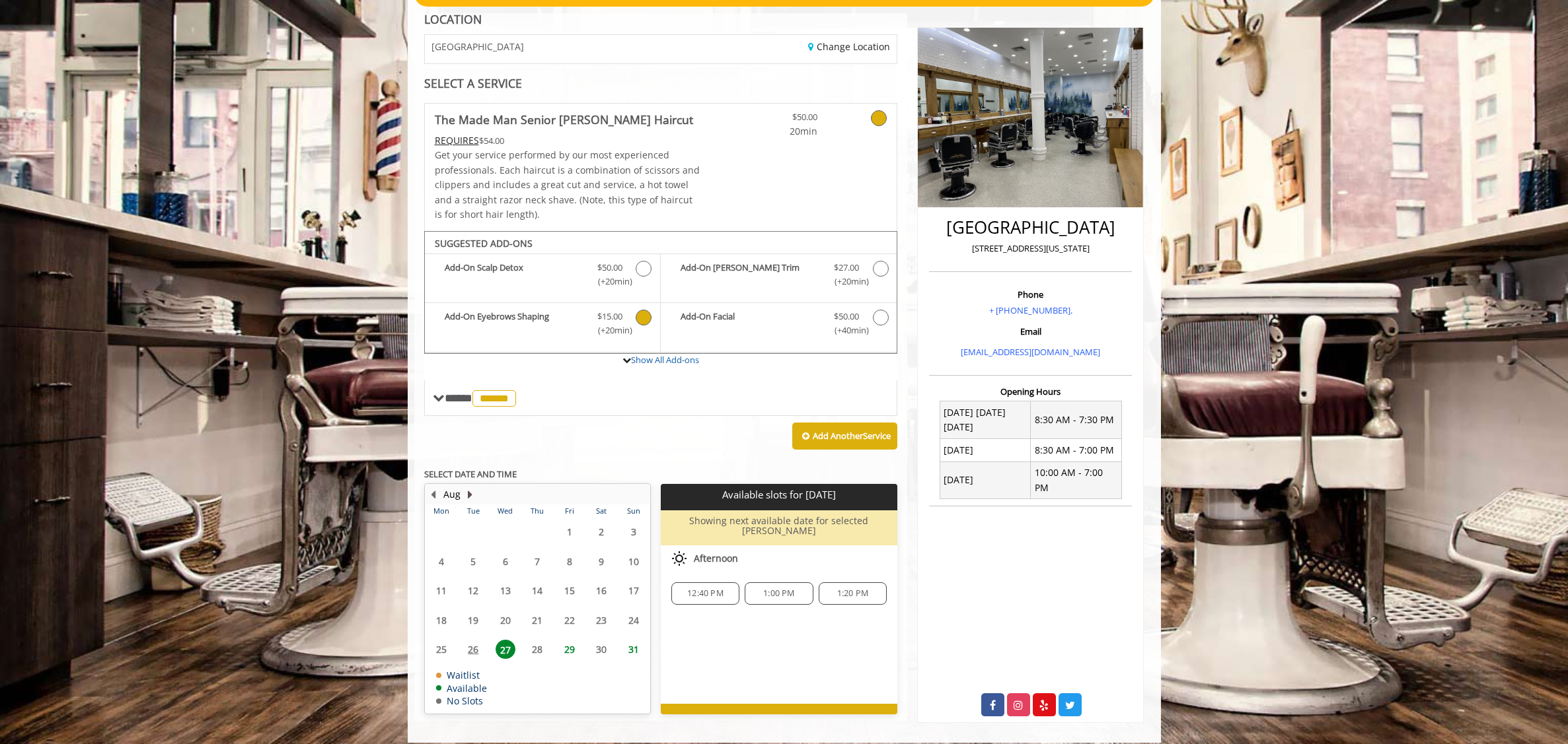
click at [472, 496] on button "Next Month" at bounding box center [471, 495] width 11 height 15
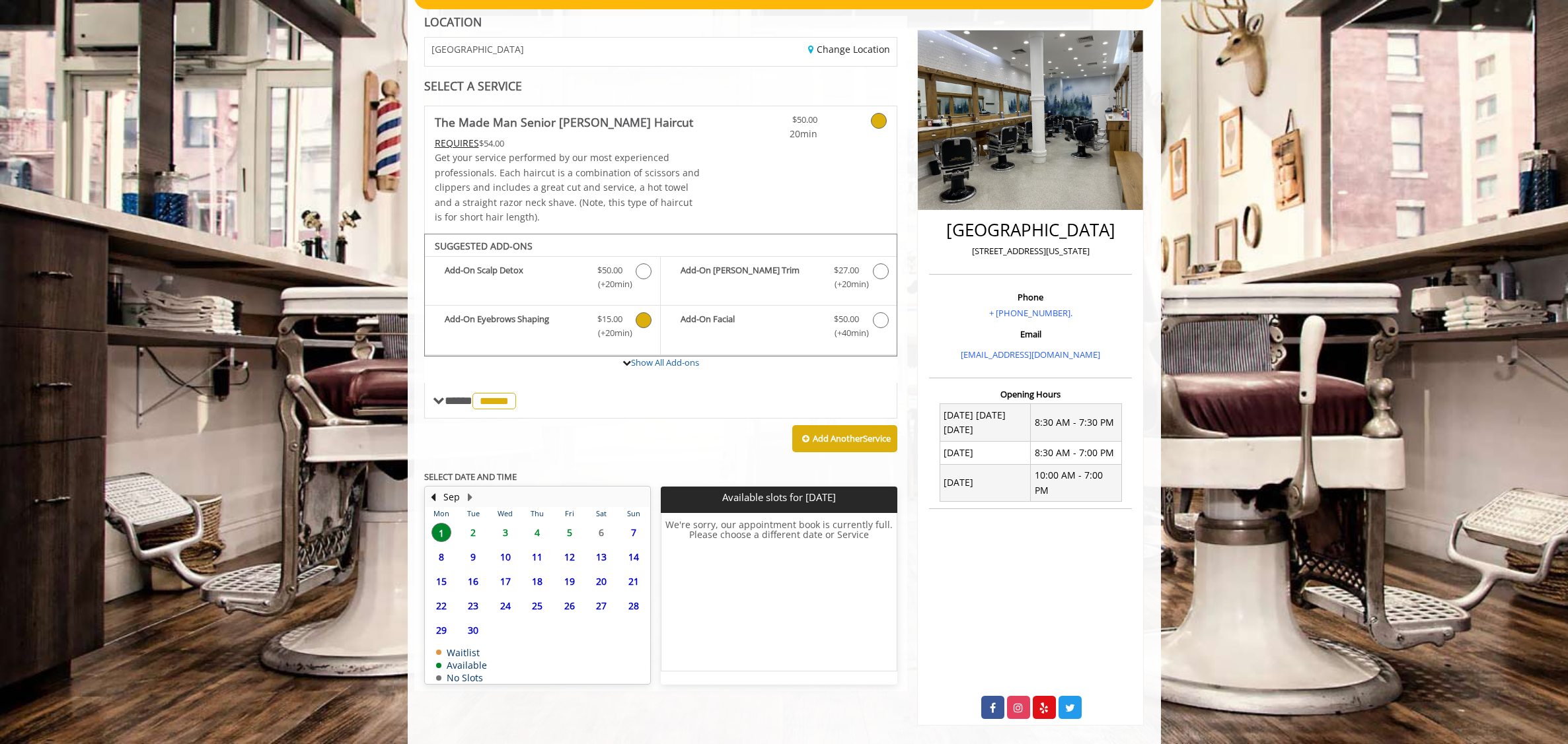
click at [537, 581] on span "18" at bounding box center [538, 581] width 20 height 19
